Goal: Transaction & Acquisition: Purchase product/service

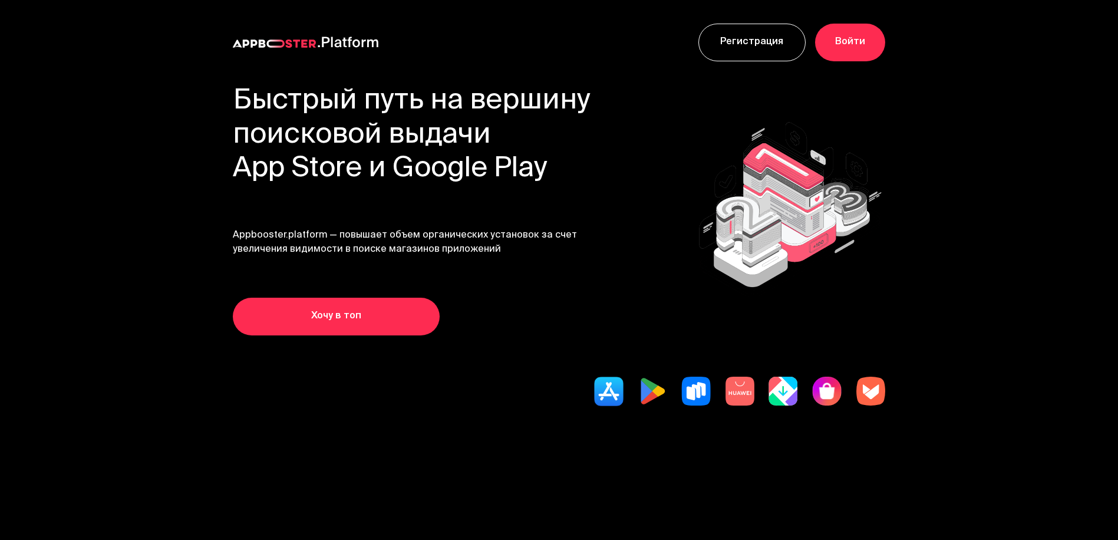
click at [335, 312] on link "Хочу в топ" at bounding box center [336, 317] width 207 height 38
